Goal: Navigation & Orientation: Find specific page/section

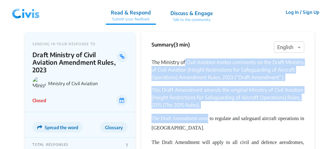
drag, startPoint x: 185, startPoint y: 62, endPoint x: 208, endPoint y: 110, distance: 53.3
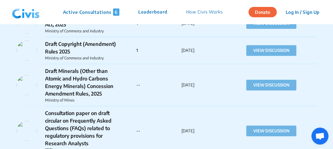
scroll to position [4489, 0]
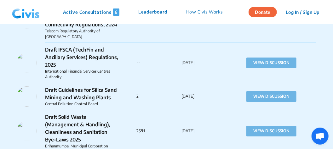
click at [35, 14] on img at bounding box center [25, 12] width 33 height 19
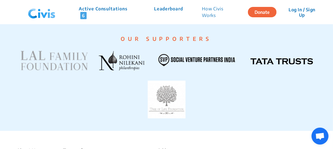
scroll to position [1375, 0]
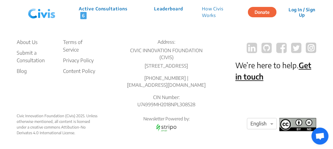
click at [265, 60] on p "We’re here to help. Get in touch" at bounding box center [275, 71] width 81 height 23
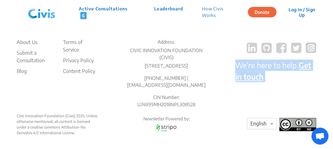
click at [265, 60] on p "We’re here to help. Get in touch" at bounding box center [275, 71] width 81 height 23
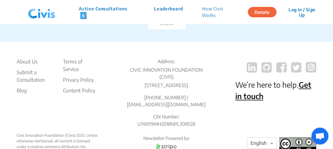
scroll to position [1364, 0]
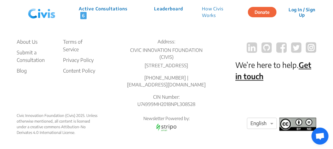
click at [168, 62] on p "[STREET_ADDRESS]" at bounding box center [166, 65] width 81 height 7
click at [169, 81] on p "[PHONE_NUMBER] | [EMAIL_ADDRESS][DOMAIN_NAME]" at bounding box center [166, 82] width 81 height 14
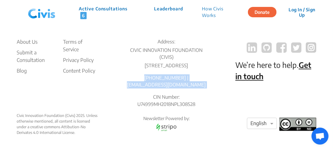
click at [169, 81] on p "[PHONE_NUMBER] | [EMAIL_ADDRESS][DOMAIN_NAME]" at bounding box center [166, 82] width 81 height 14
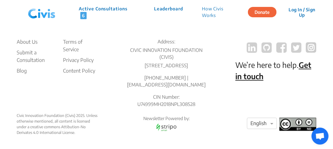
click at [168, 106] on div "Address: CIVIC INNOVATION FOUNDATION (CIVIS) Office No. 308, Mint Chamber, Buil…" at bounding box center [166, 75] width 81 height 75
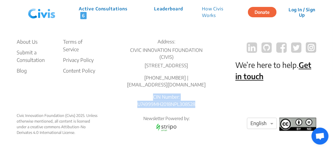
click at [168, 106] on div "Address: CIVIC INNOVATION FOUNDATION (CIVIS) Office No. 308, Mint Chamber, Buil…" at bounding box center [166, 75] width 81 height 75
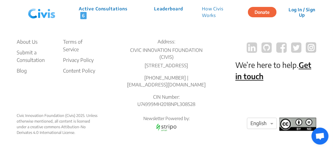
click at [89, 94] on ul "Terms of Service Privacy Policy Content Policy" at bounding box center [80, 73] width 35 height 70
click at [167, 6] on p "Leaderboard" at bounding box center [168, 12] width 29 height 14
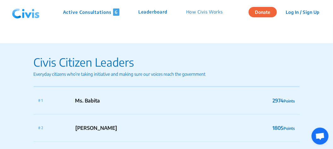
click at [168, 71] on p "Everyday citizens who’re taking initiative and making sure our voices reach the…" at bounding box center [119, 74] width 172 height 7
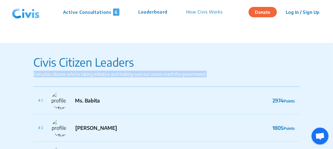
click at [168, 71] on p "Everyday citizens who’re taking initiative and making sure our voices reach the…" at bounding box center [119, 74] width 172 height 7
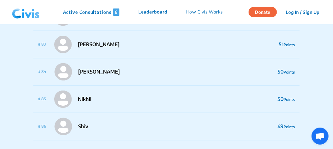
scroll to position [2460, 0]
